Goal: Information Seeking & Learning: Learn about a topic

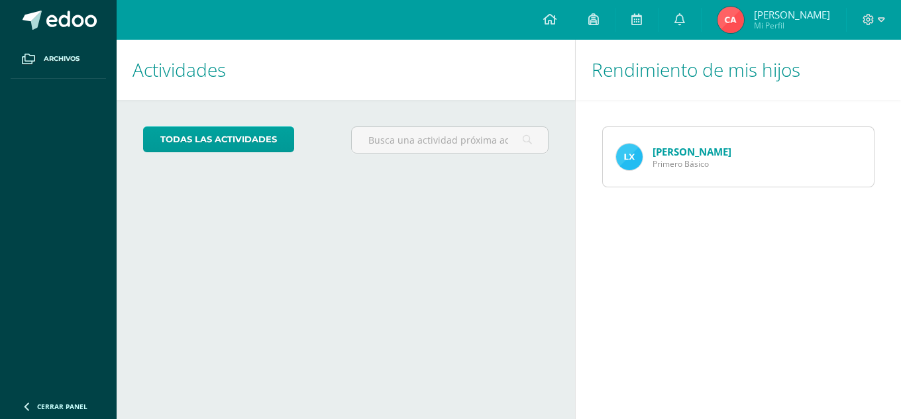
click at [621, 164] on img at bounding box center [629, 157] width 27 height 27
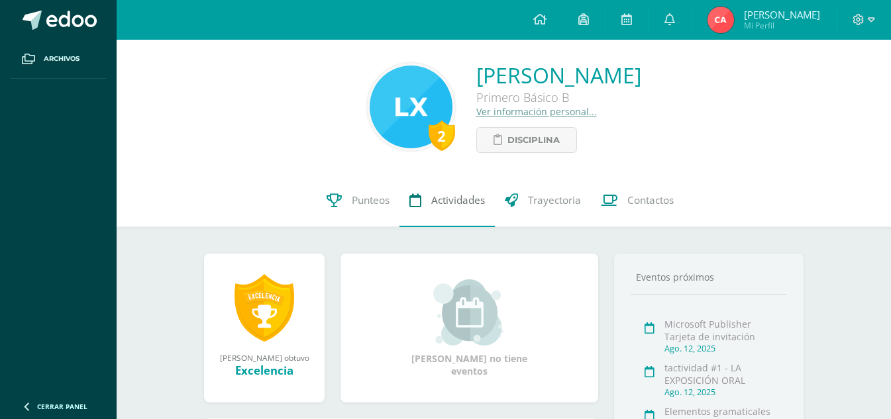
click at [443, 195] on span "Actividades" at bounding box center [458, 200] width 54 height 14
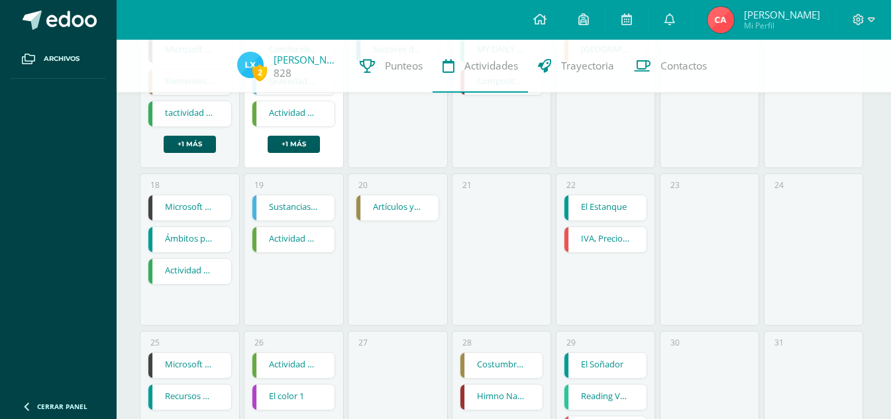
scroll to position [398, 0]
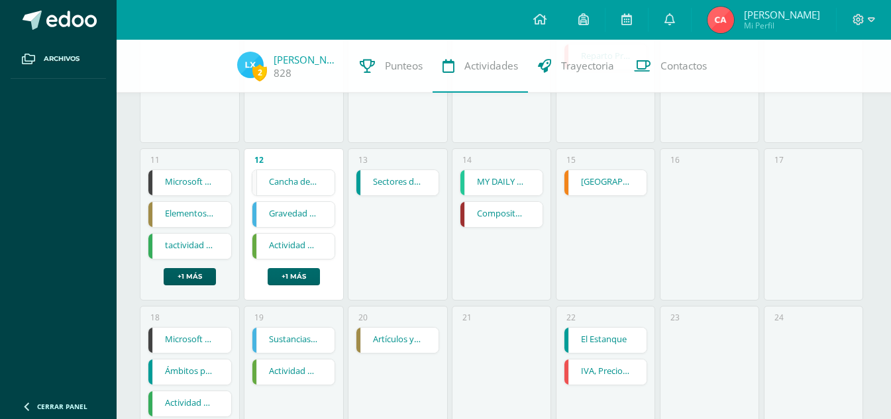
click at [294, 274] on link "+1 más" at bounding box center [294, 276] width 52 height 17
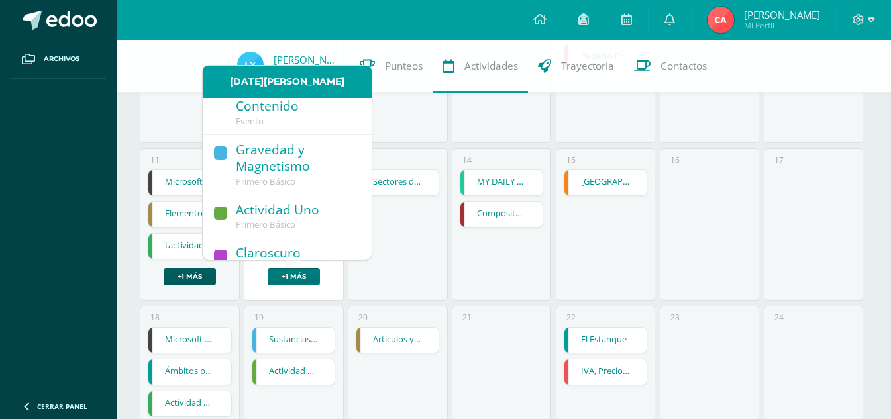
scroll to position [61, 0]
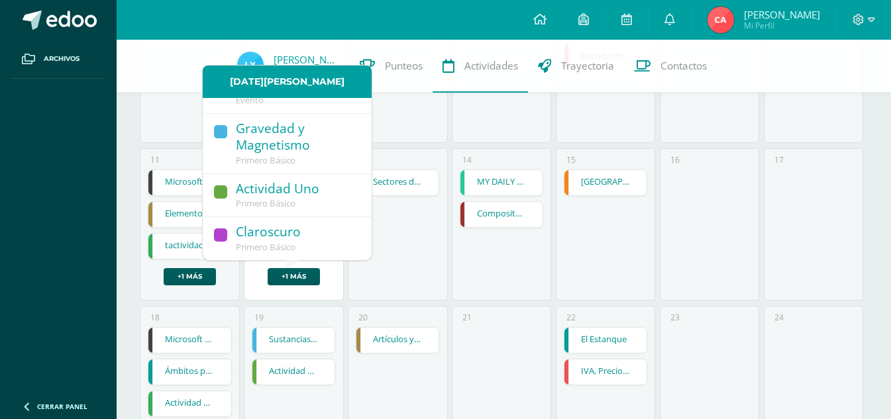
click at [298, 247] on div "Primero Básico" at bounding box center [297, 248] width 123 height 12
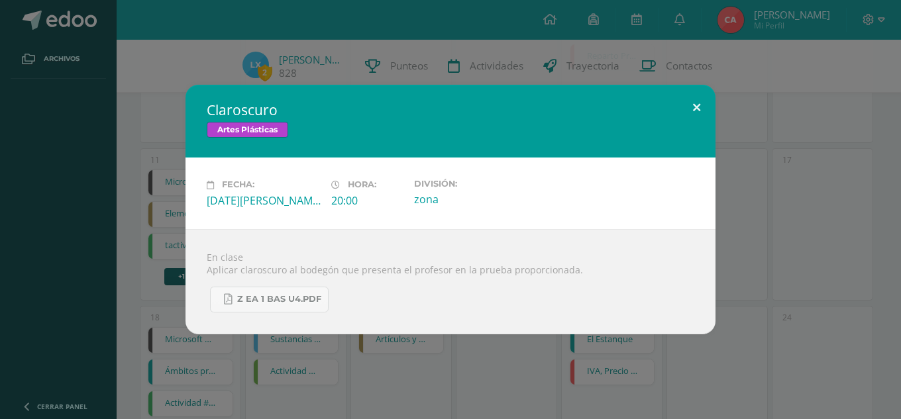
click at [704, 106] on button at bounding box center [697, 107] width 38 height 45
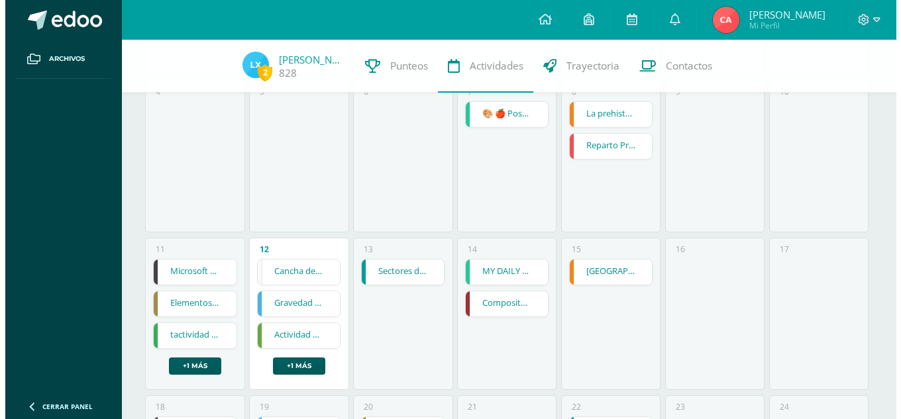
scroll to position [331, 0]
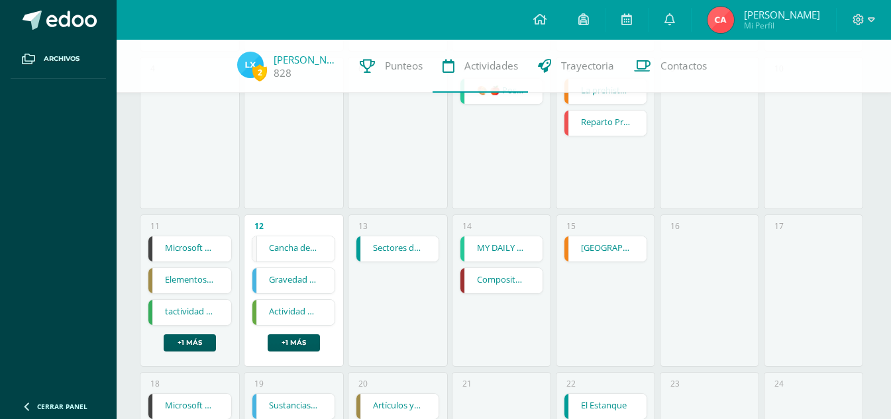
click at [478, 285] on link "Compositores musicales" at bounding box center [501, 280] width 82 height 25
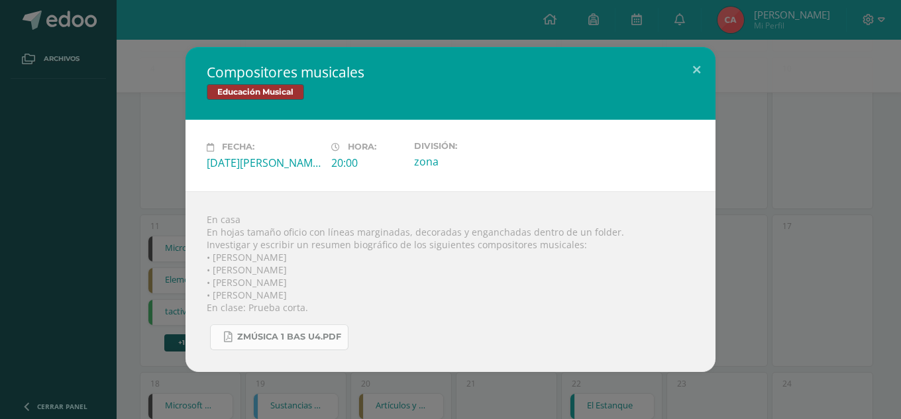
click at [321, 341] on span "Zmúsica 1 Bas U4.pdf" at bounding box center [289, 337] width 104 height 11
